Goal: Information Seeking & Learning: Find contact information

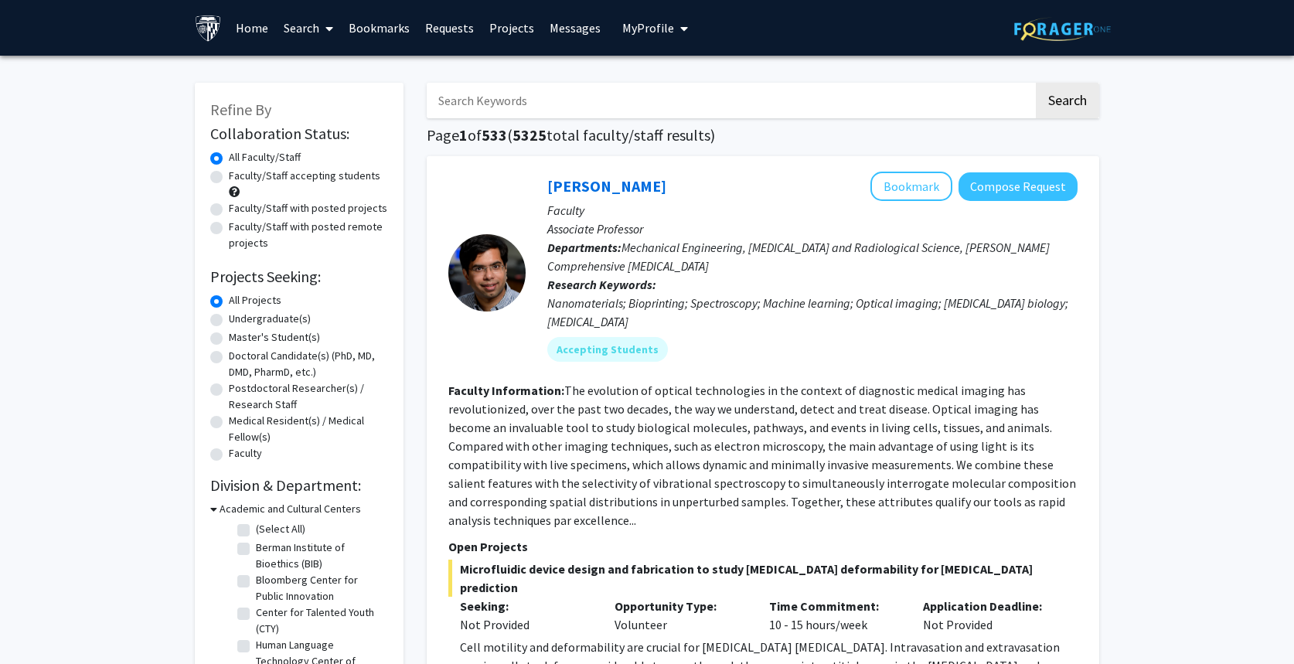
click at [548, 100] on input "Search Keywords" at bounding box center [730, 101] width 607 height 36
type input "[MEDICAL_DATA]"
click at [1036, 83] on button "Search" at bounding box center [1067, 101] width 63 height 36
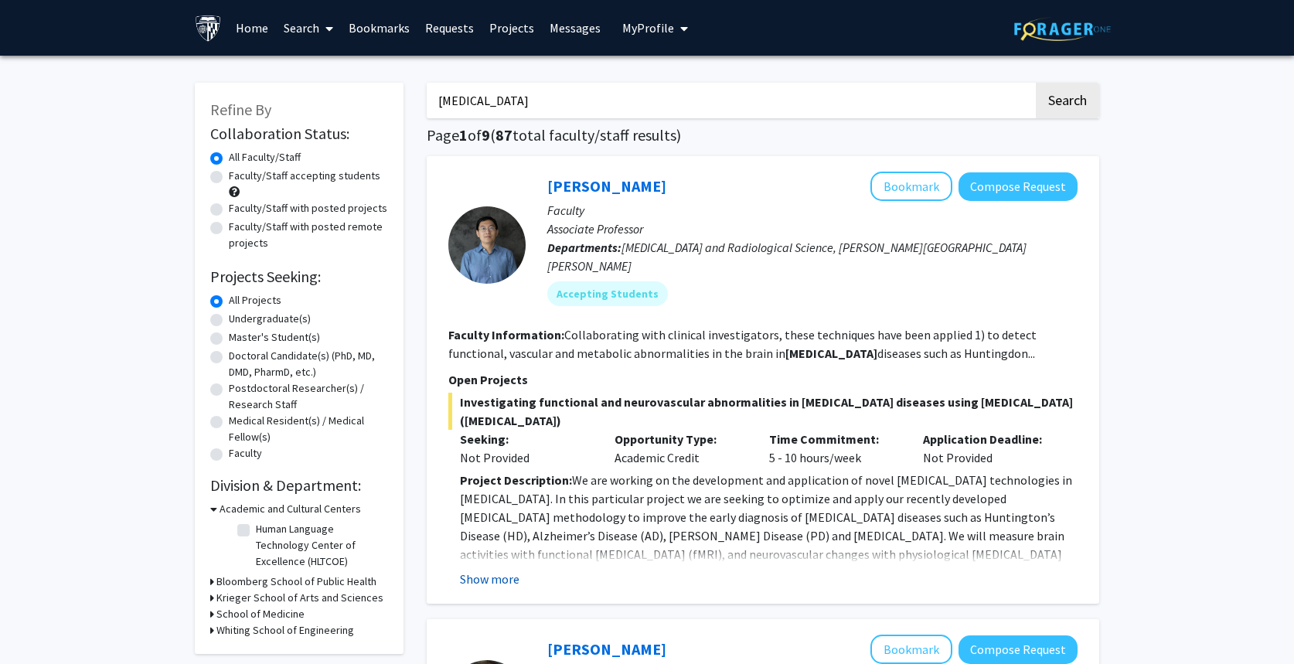
click at [489, 570] on button "Show more" at bounding box center [490, 579] width 60 height 19
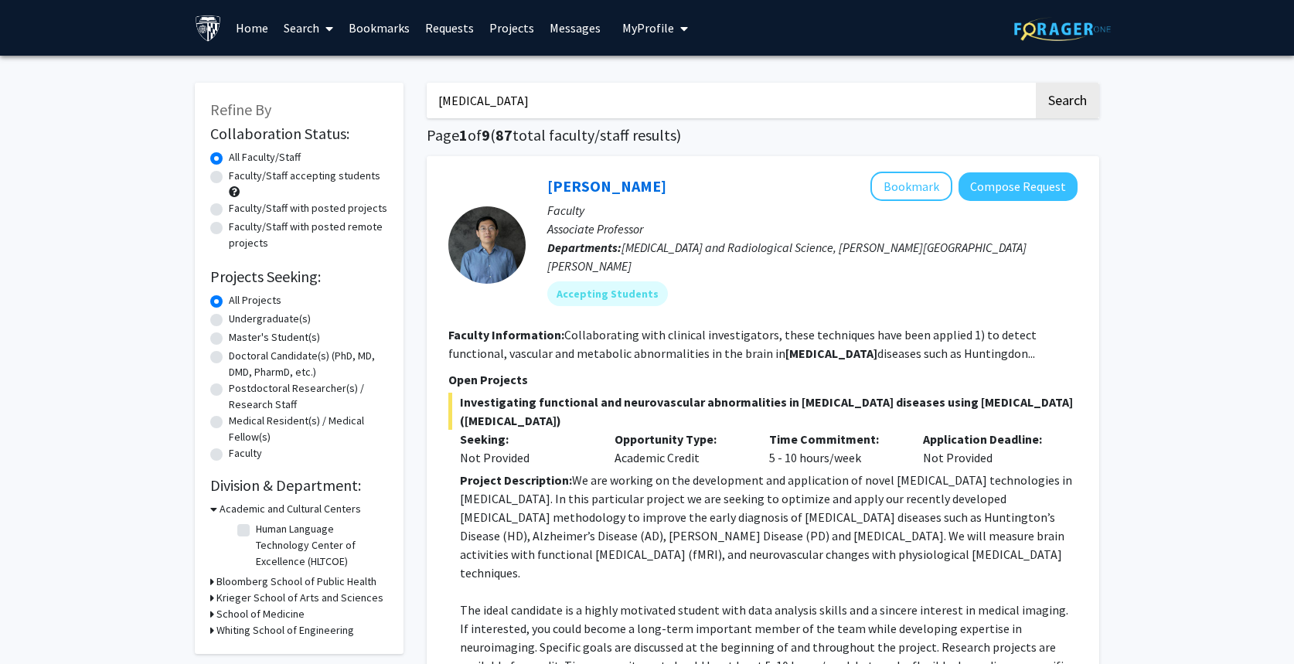
click at [448, 29] on link "Requests" at bounding box center [450, 28] width 64 height 54
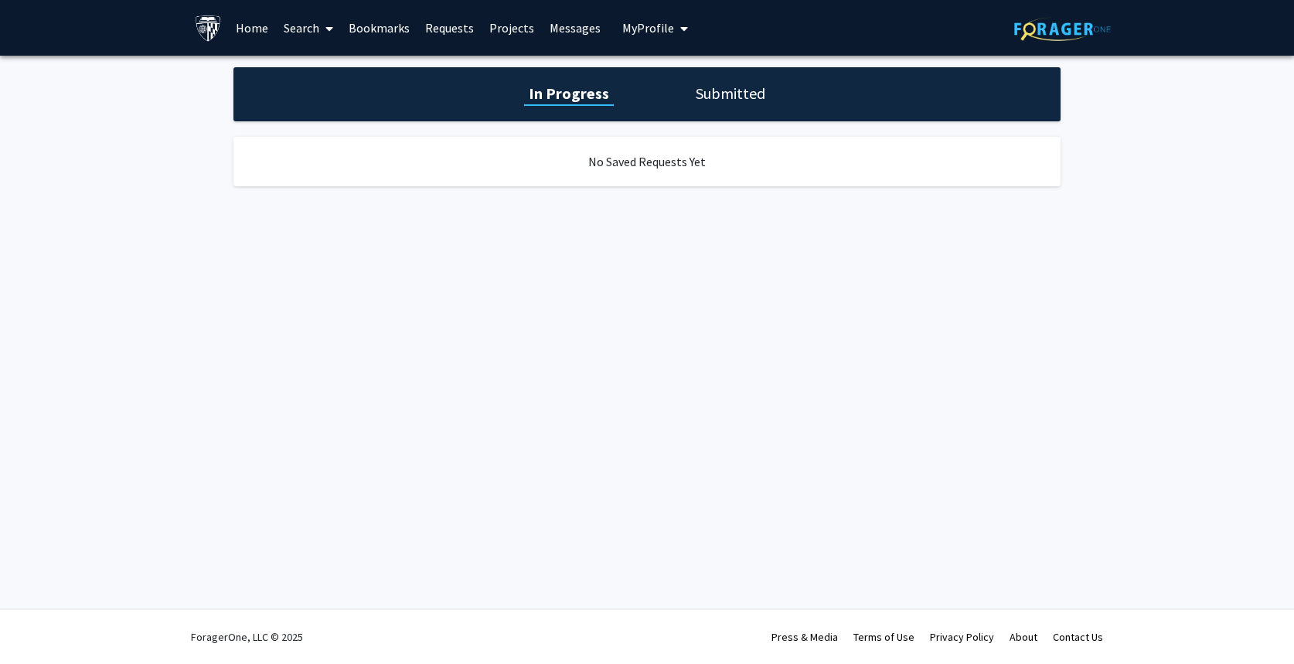
click at [247, 18] on link "Home" at bounding box center [252, 28] width 48 height 54
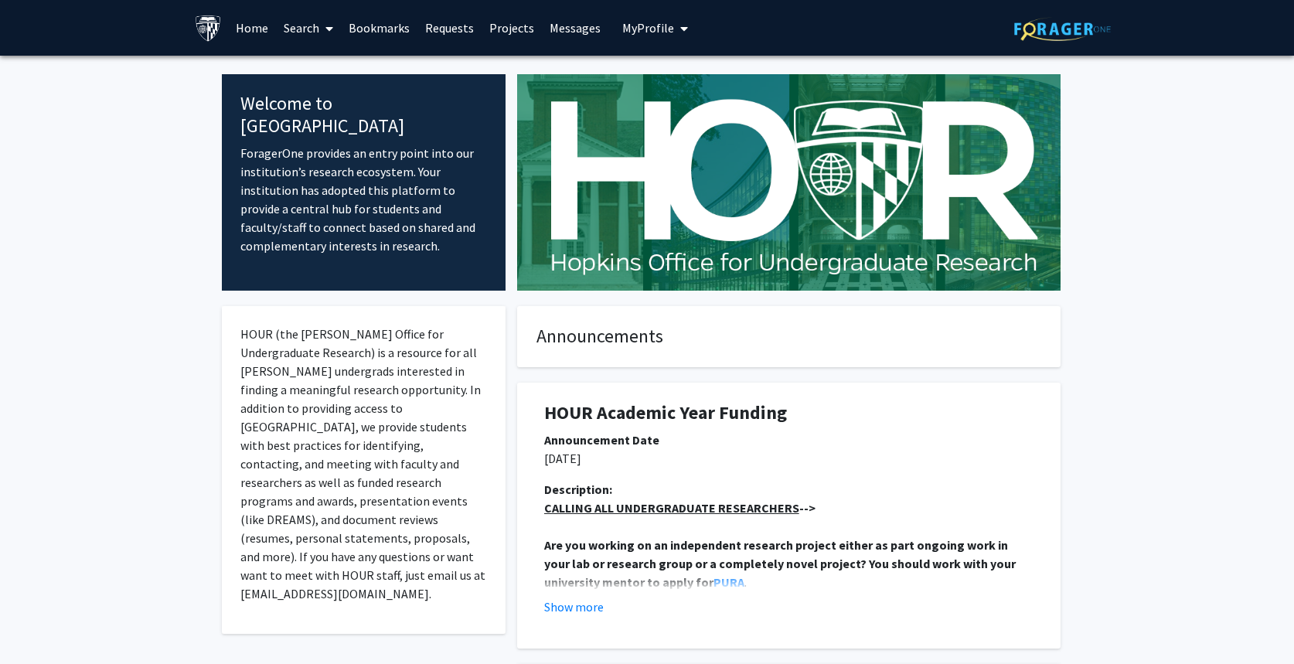
click at [305, 21] on link "Search" at bounding box center [308, 28] width 65 height 54
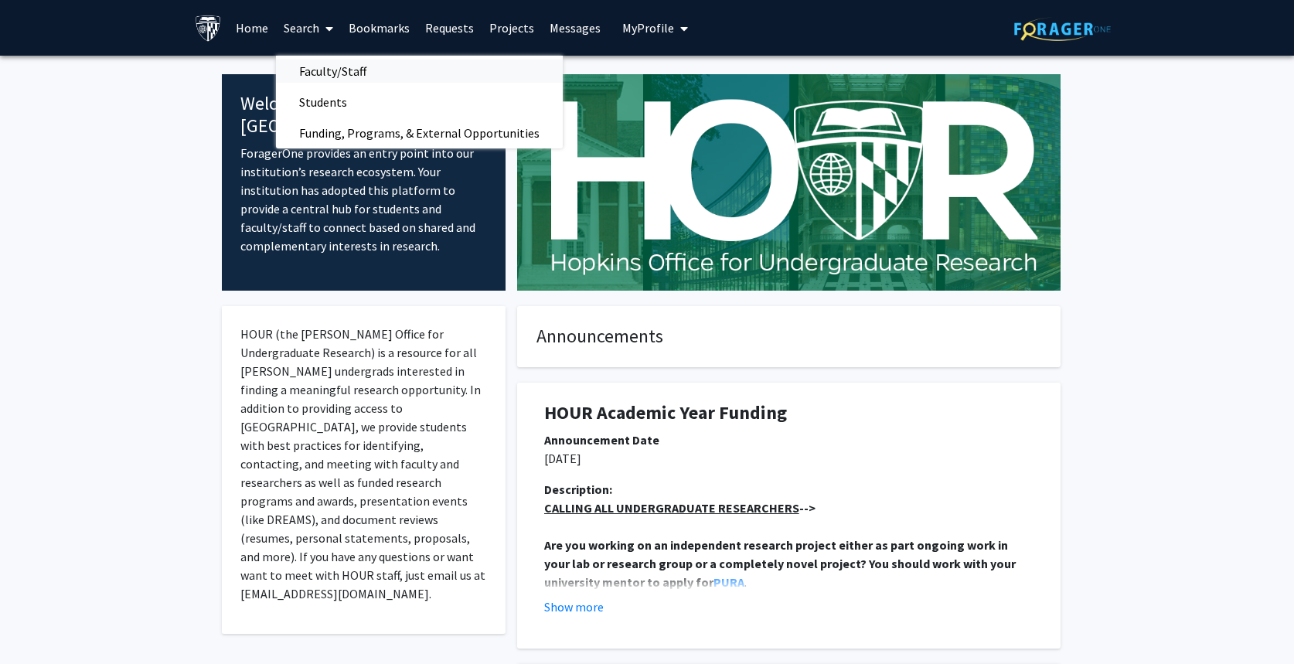
click at [336, 73] on span "Faculty/Staff" at bounding box center [333, 71] width 114 height 31
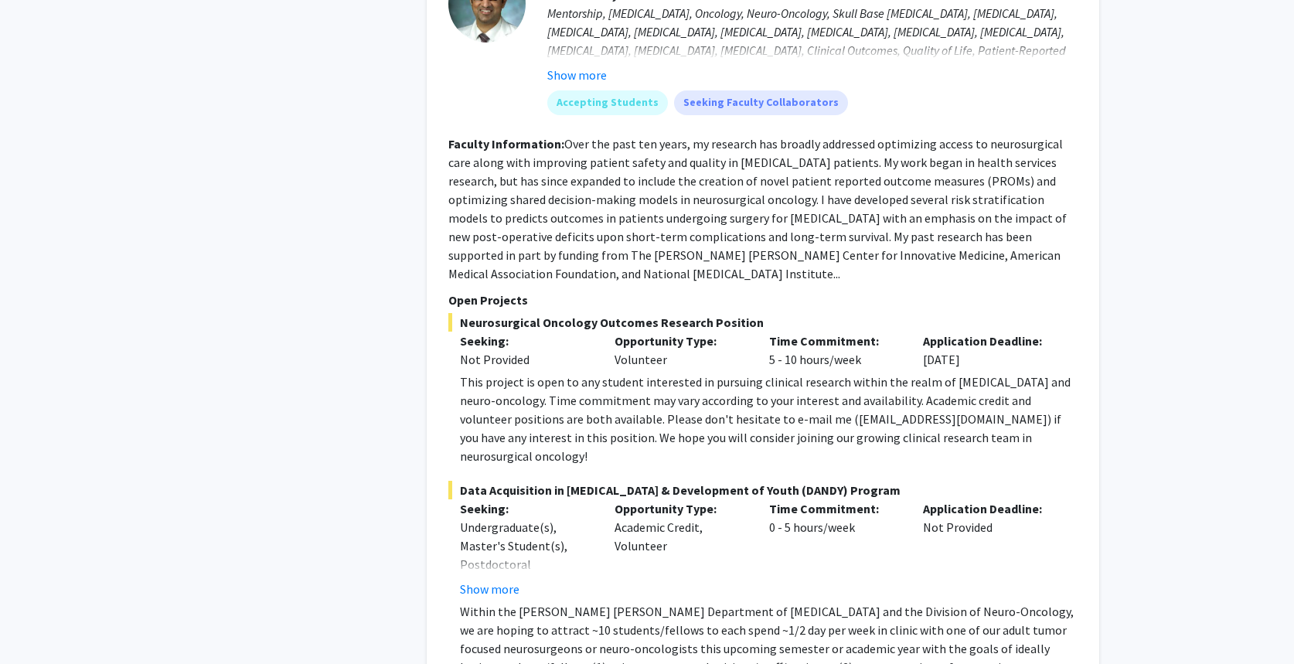
scroll to position [6626, 0]
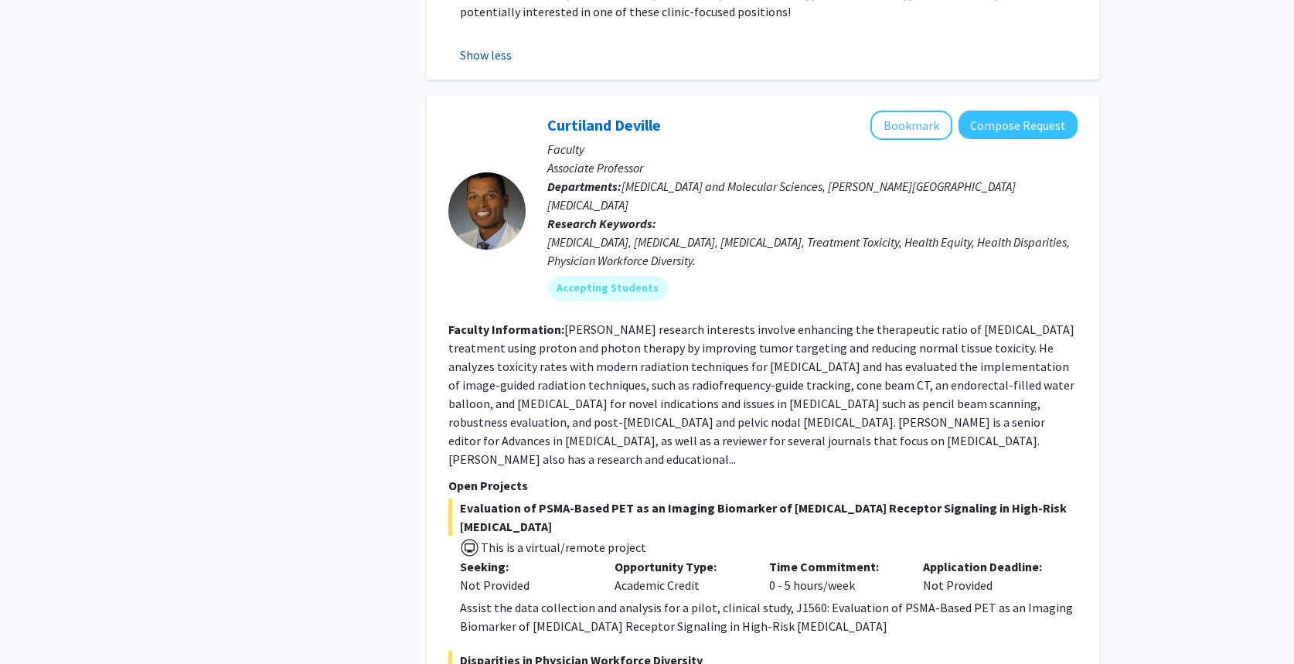
scroll to position [7463, 0]
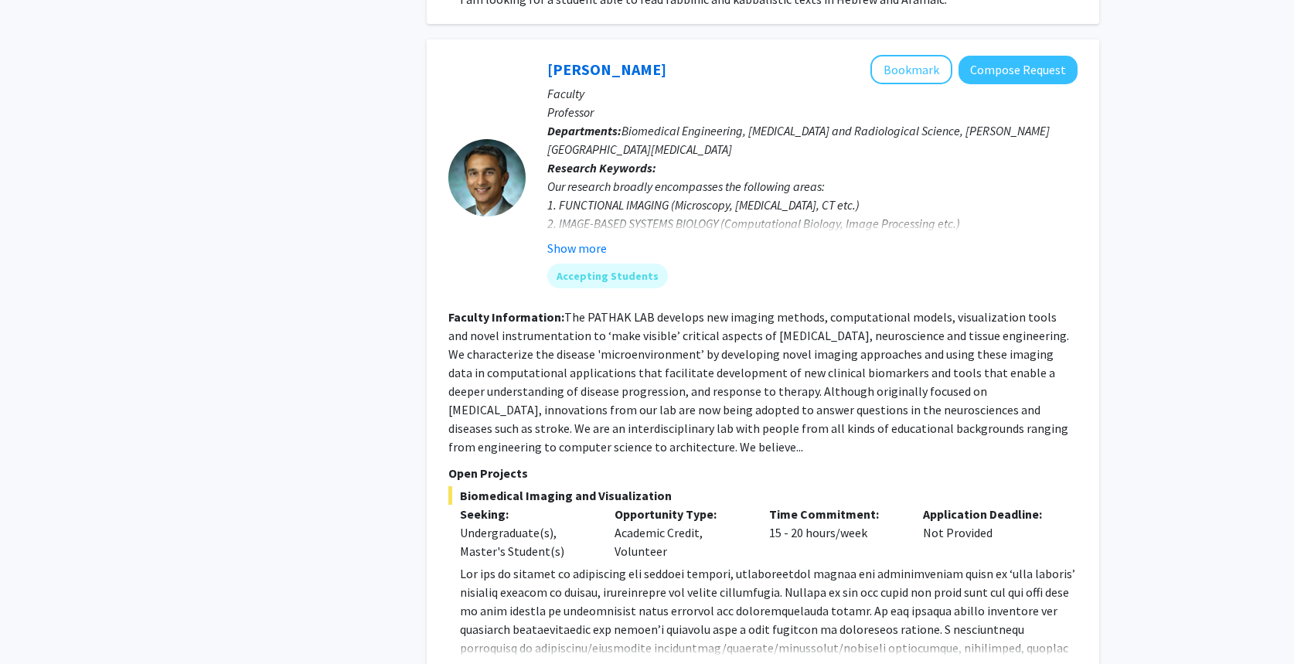
scroll to position [1258, 0]
click at [592, 240] on button "Show more" at bounding box center [577, 249] width 60 height 19
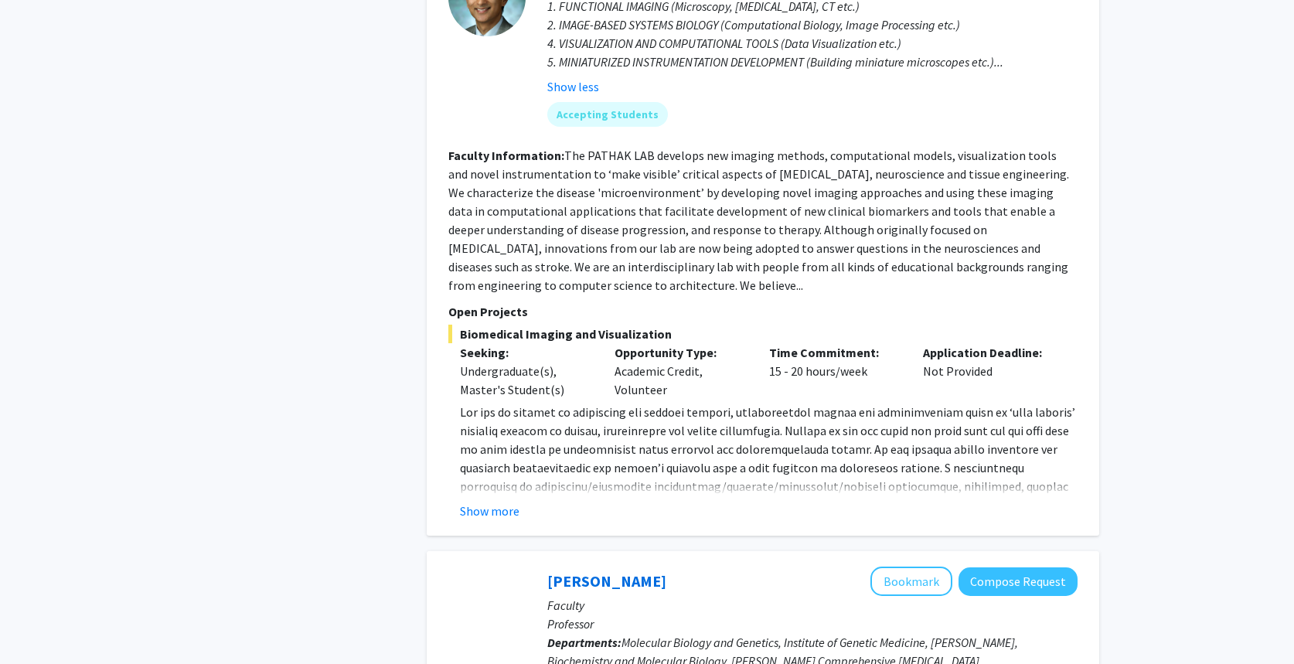
scroll to position [1460, 0]
click at [506, 500] on button "Show more" at bounding box center [490, 509] width 60 height 19
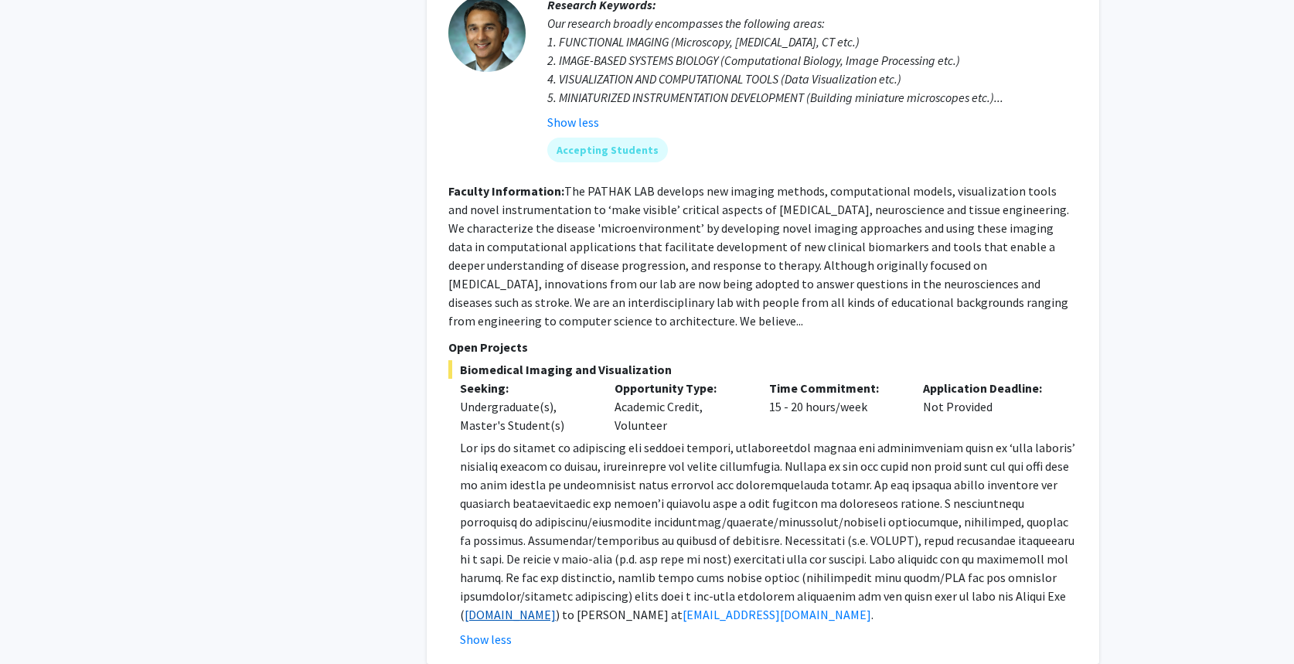
scroll to position [1457, 0]
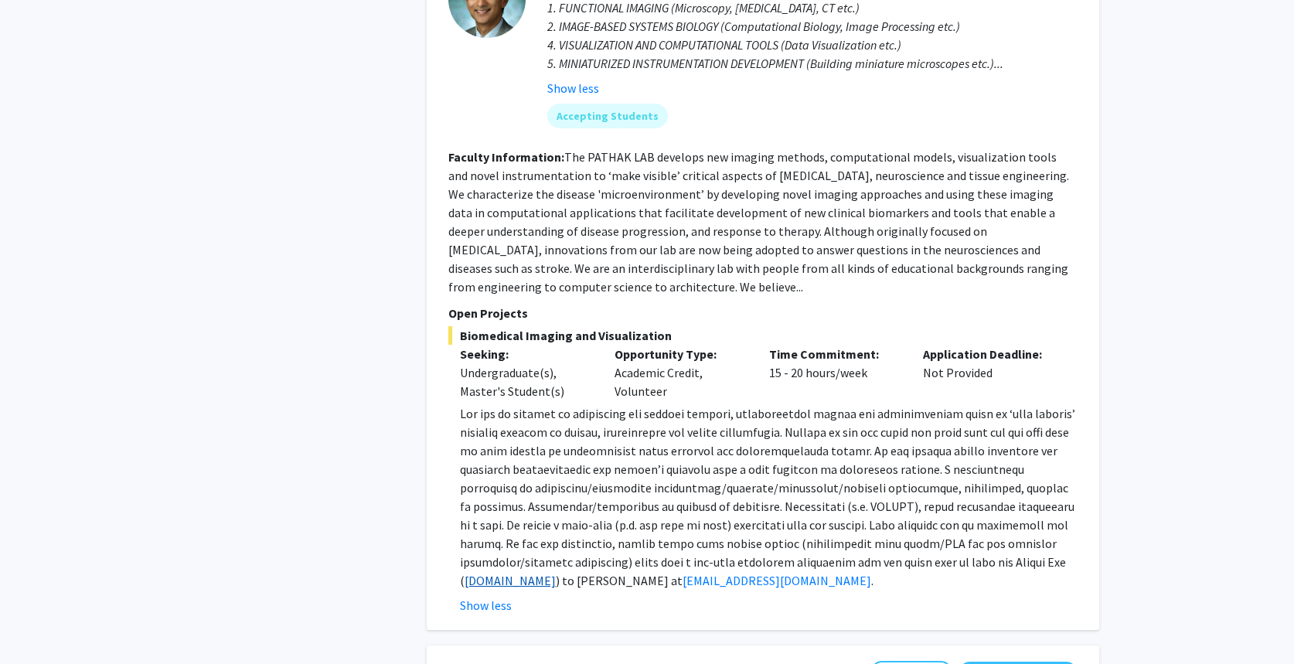
click at [522, 573] on link "[DOMAIN_NAME]" at bounding box center [510, 580] width 91 height 15
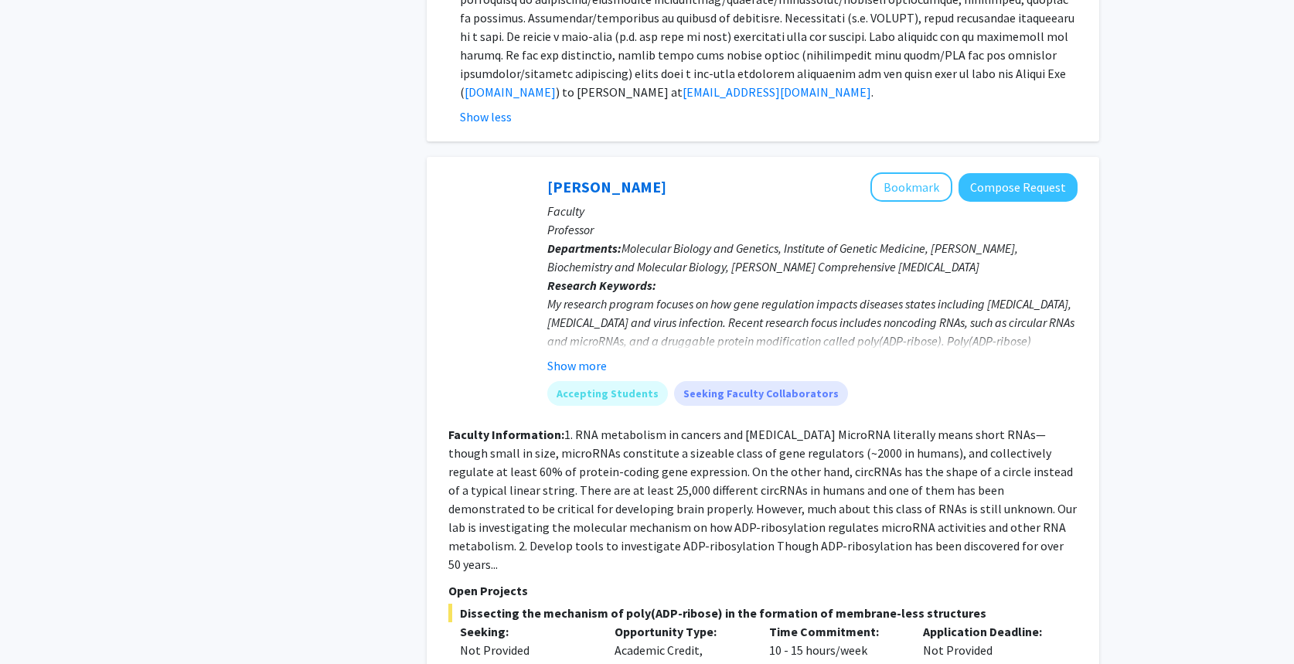
scroll to position [1947, 0]
click at [599, 355] on button "Show more" at bounding box center [577, 364] width 60 height 19
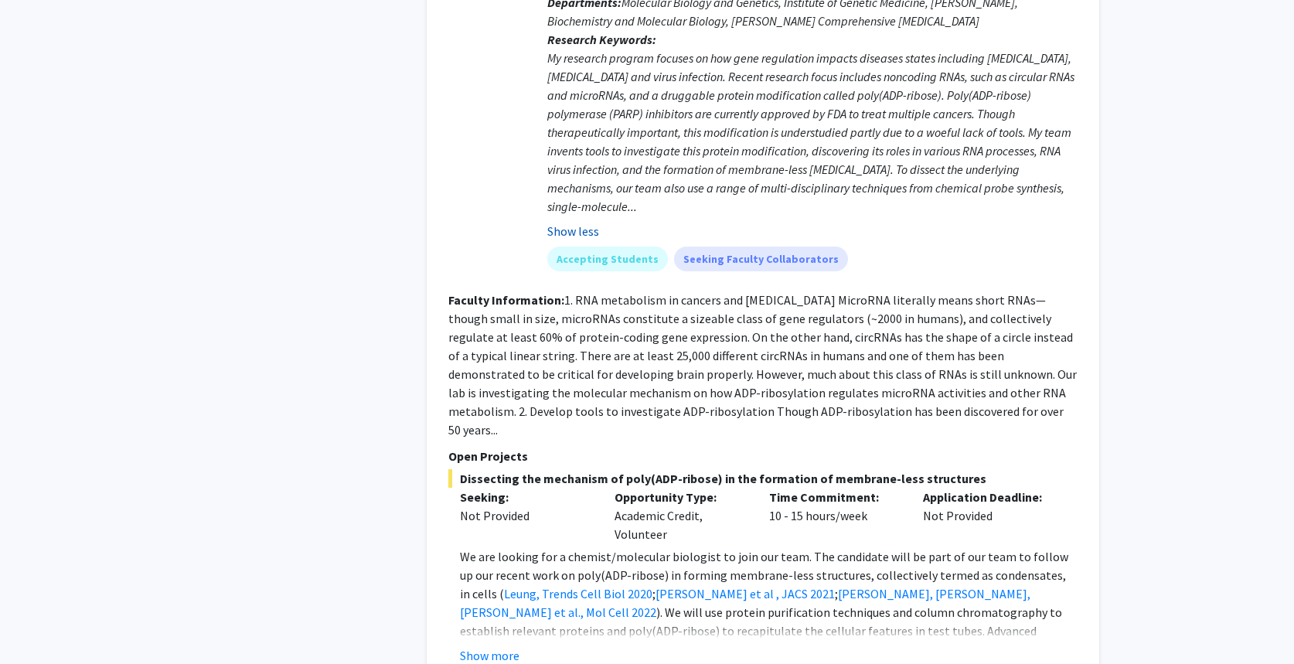
scroll to position [2200, 0]
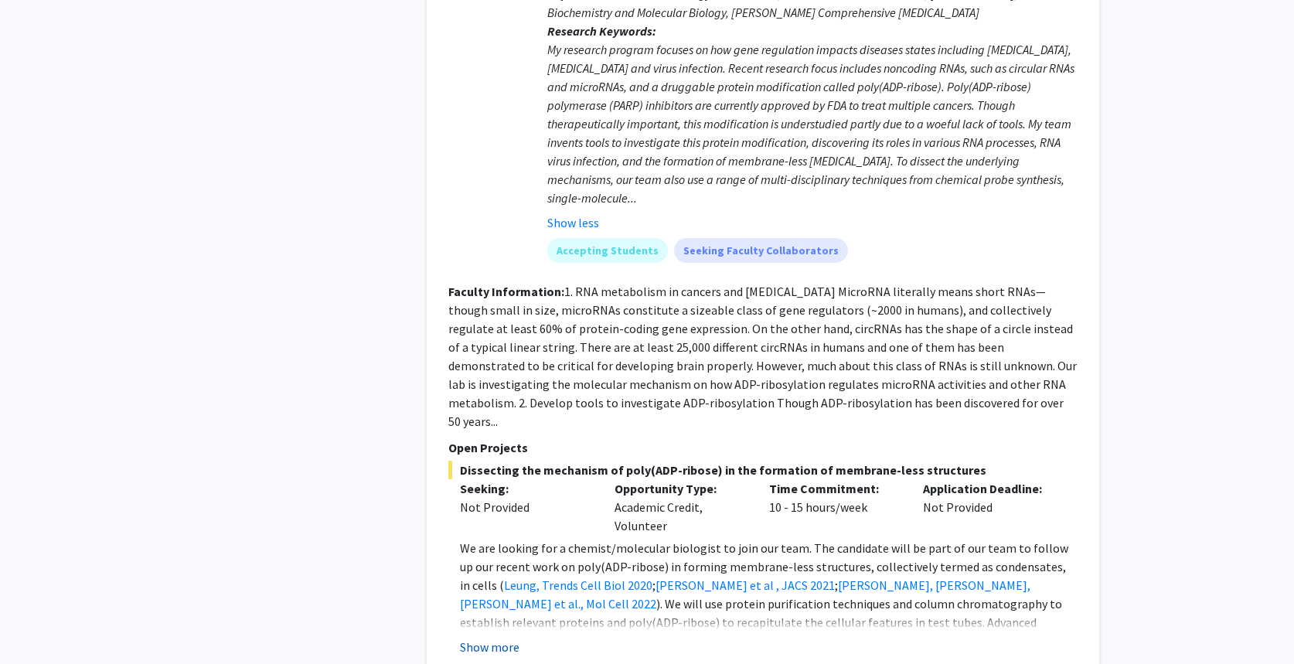
click at [509, 638] on button "Show more" at bounding box center [490, 647] width 60 height 19
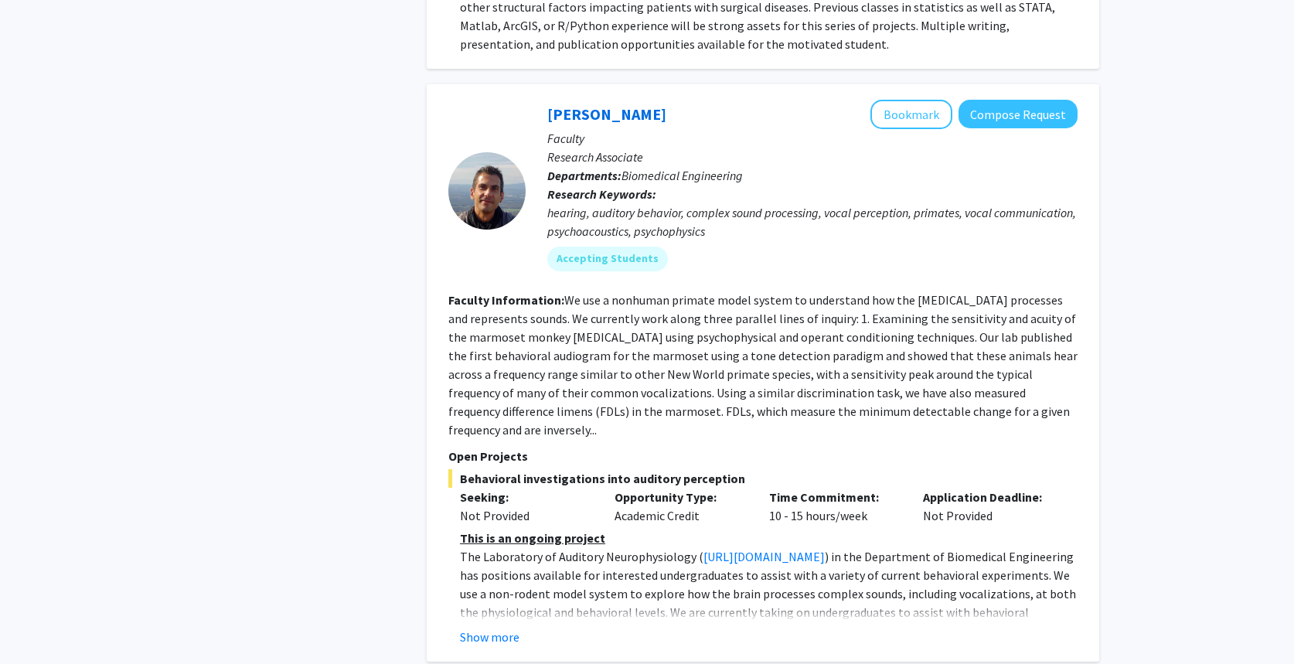
scroll to position [3470, 0]
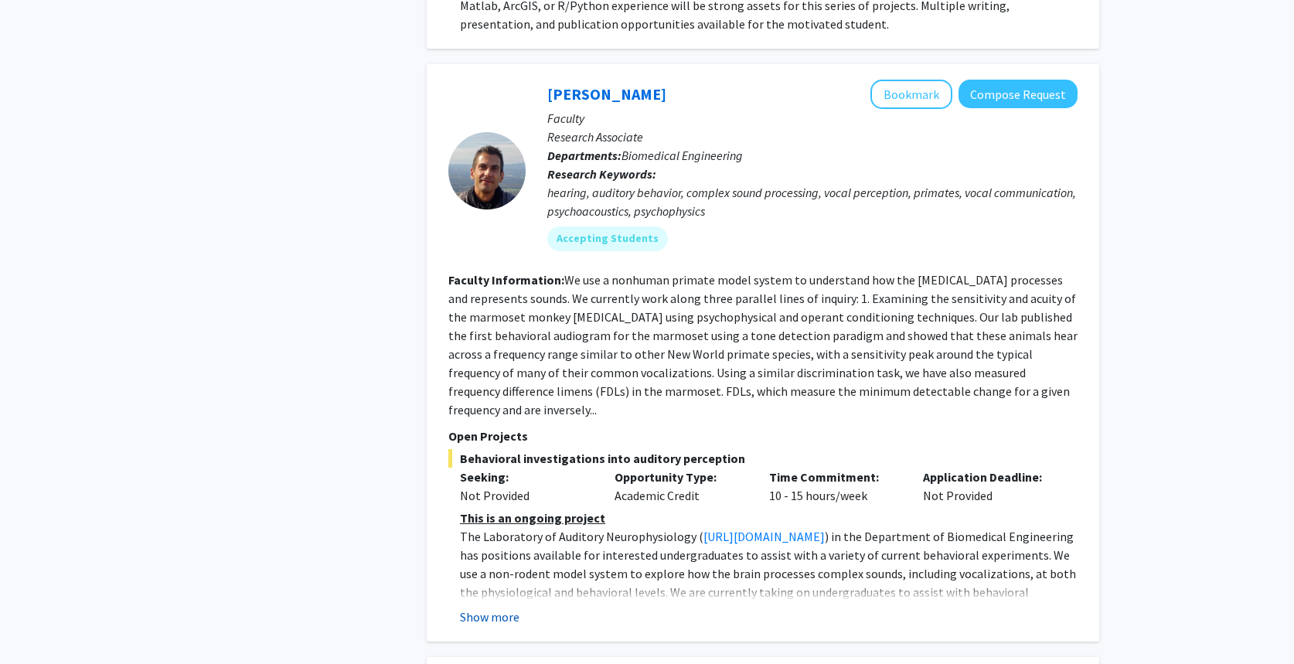
click at [494, 608] on button "Show more" at bounding box center [490, 617] width 60 height 19
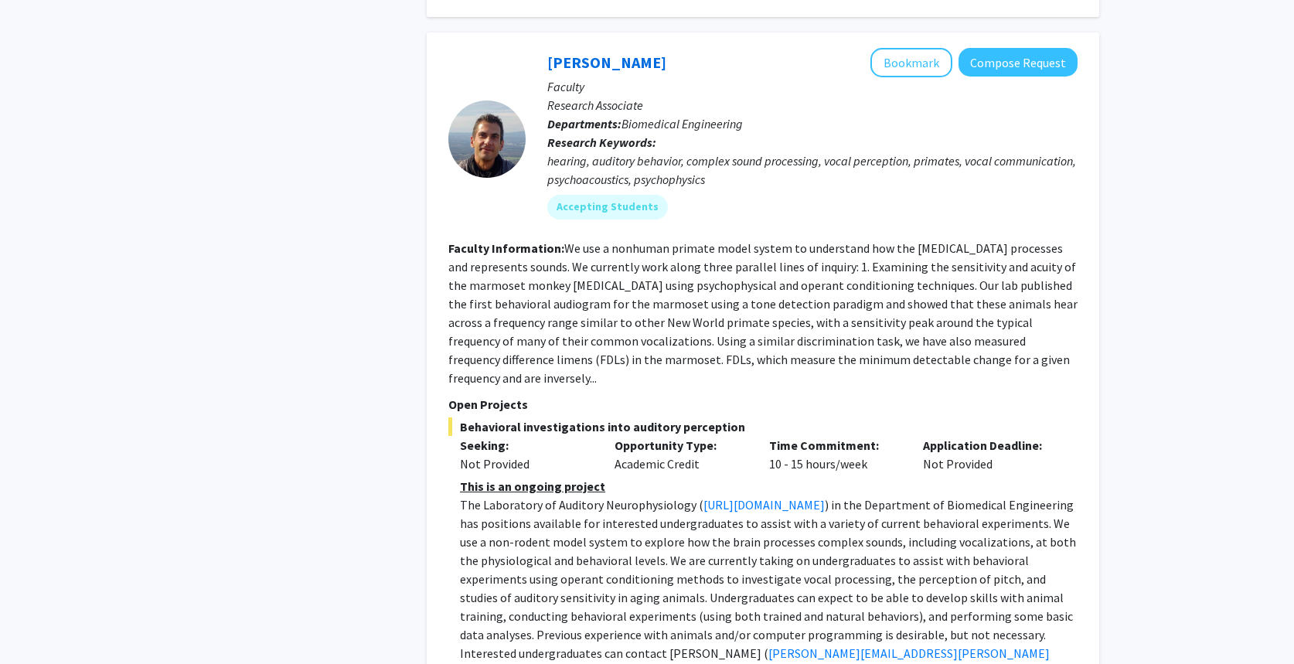
scroll to position [3502, 0]
drag, startPoint x: 608, startPoint y: 560, endPoint x: 462, endPoint y: 566, distance: 145.5
click at [462, 566] on p "The Laboratory of Auditory Neurophysiology ( [URL][DOMAIN_NAME] ) in the Depart…" at bounding box center [769, 588] width 618 height 186
copy link "[PERSON_NAME][EMAIL_ADDRESS][PERSON_NAME][DOMAIN_NAME]"
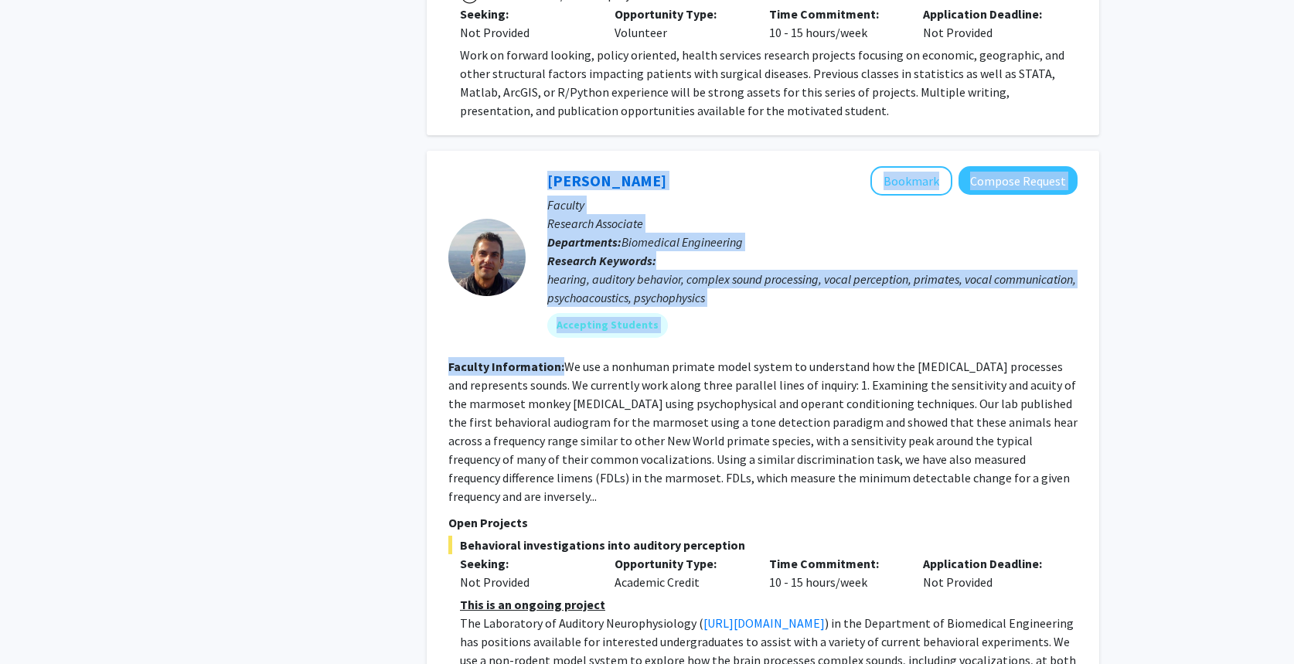
scroll to position [3377, 0]
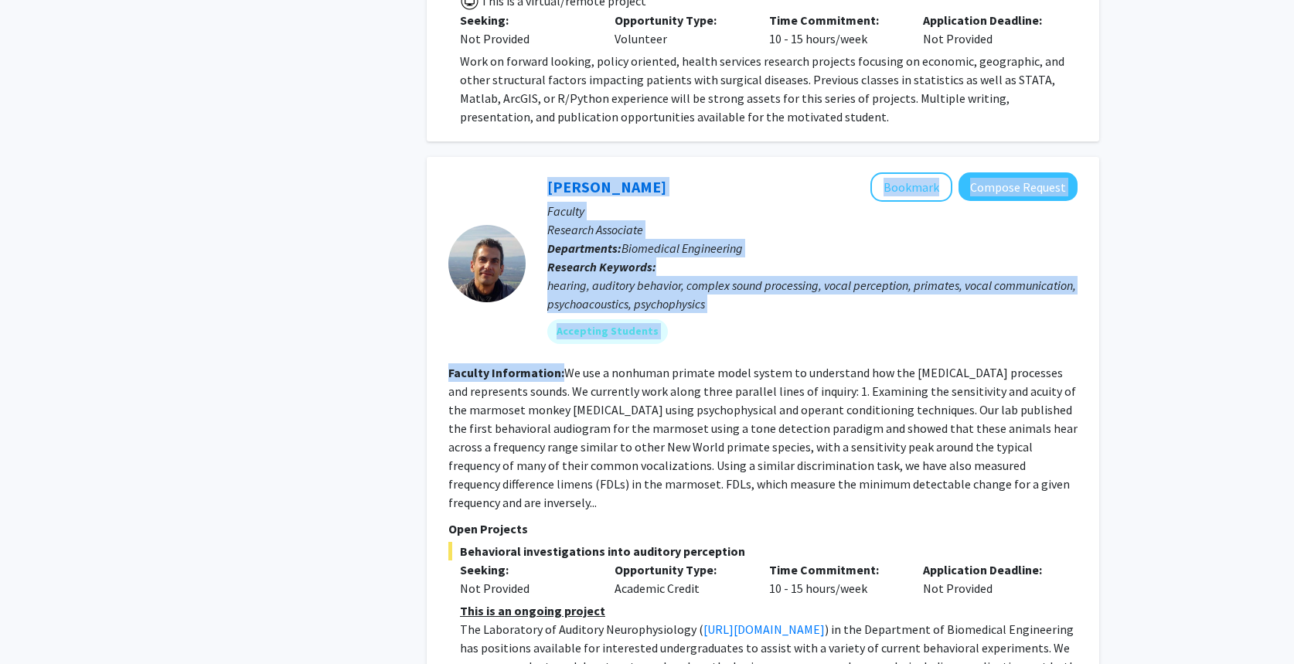
drag, startPoint x: 560, startPoint y: 285, endPoint x: 735, endPoint y: 469, distance: 254.3
click at [735, 469] on fg-search-faculty "[PERSON_NAME] Bookmark Compose Request Faculty Research Associate Departments: …" at bounding box center [762, 519] width 629 height 695
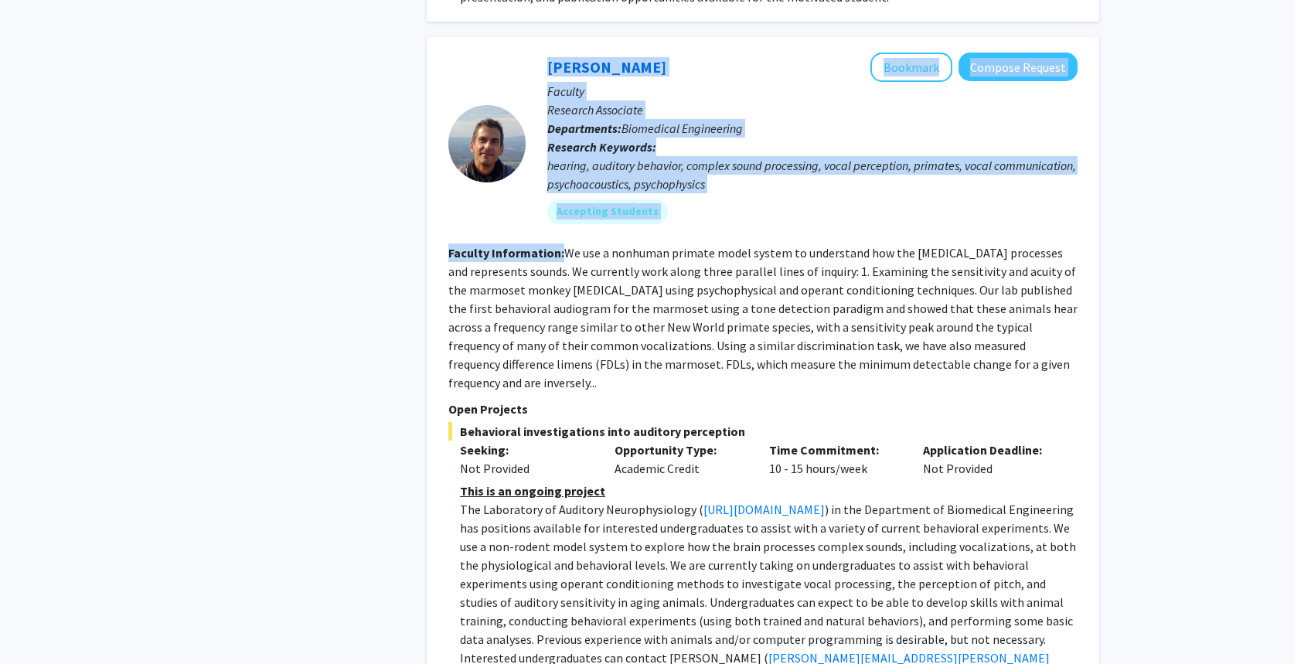
scroll to position [3538, 0]
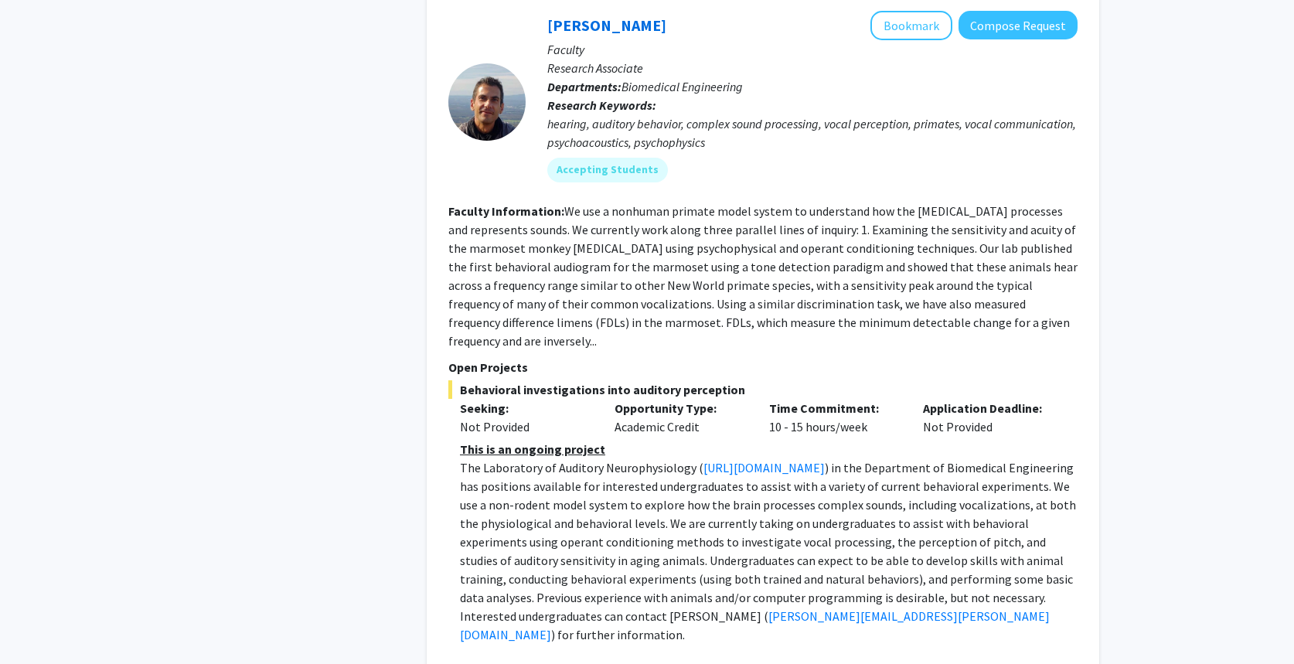
click at [691, 460] on span ") in the Department of Biomedical Engineering has positions available for inter…" at bounding box center [768, 542] width 616 height 164
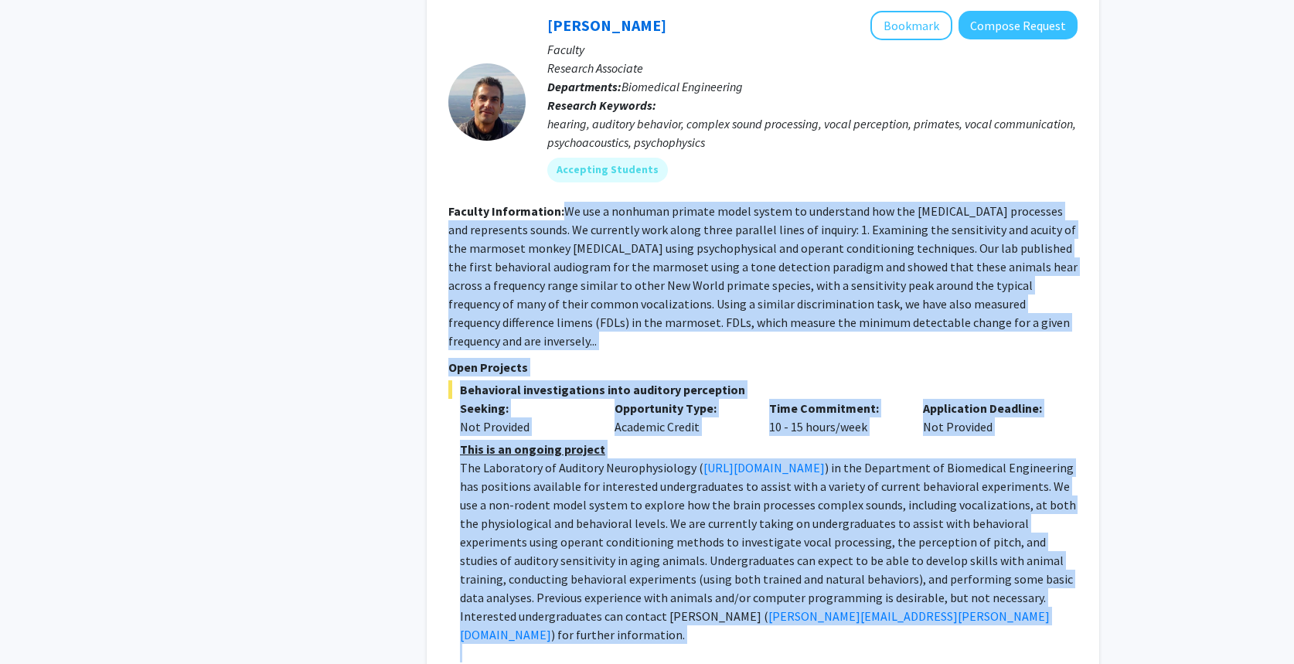
drag, startPoint x: 562, startPoint y: 113, endPoint x: 837, endPoint y: 540, distance: 507.9
click at [837, 540] on fg-search-faculty "[PERSON_NAME] Bookmark Compose Request Faculty Research Associate Departments: …" at bounding box center [762, 358] width 629 height 695
copy fg-search-faculty "We use a nonhuman primate model system to understand how the [MEDICAL_DATA] pro…"
click at [837, 644] on p at bounding box center [769, 653] width 618 height 19
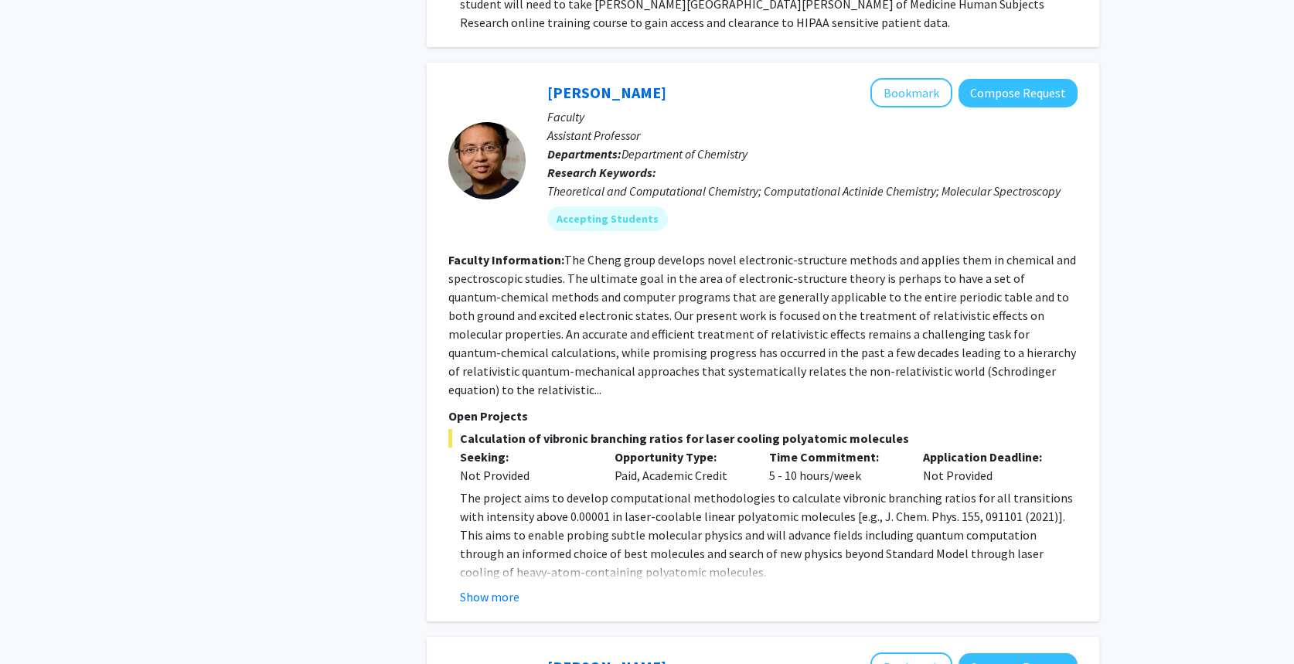
scroll to position [4878, 0]
